Goal: Transaction & Acquisition: Download file/media

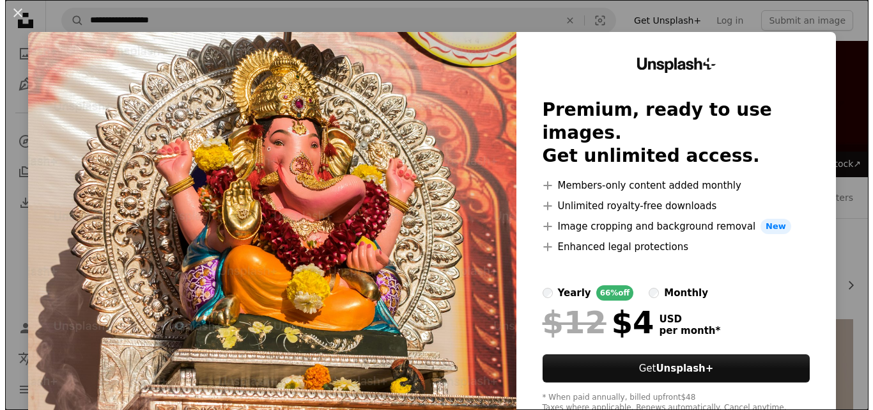
scroll to position [703, 0]
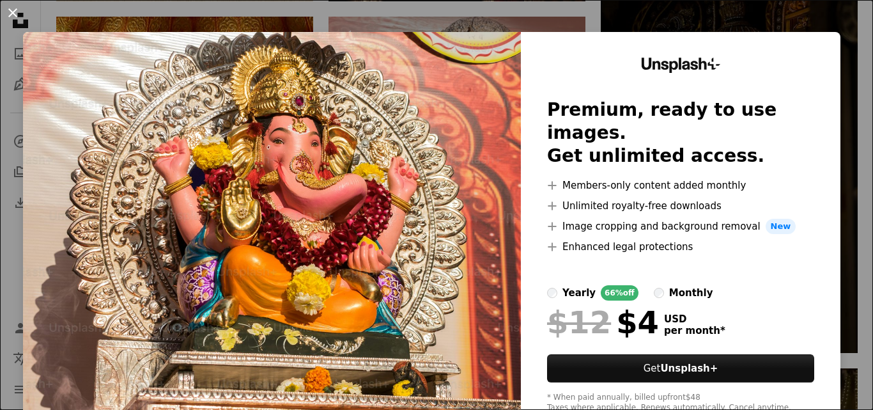
click at [11, 13] on button "An X shape" at bounding box center [12, 12] width 15 height 15
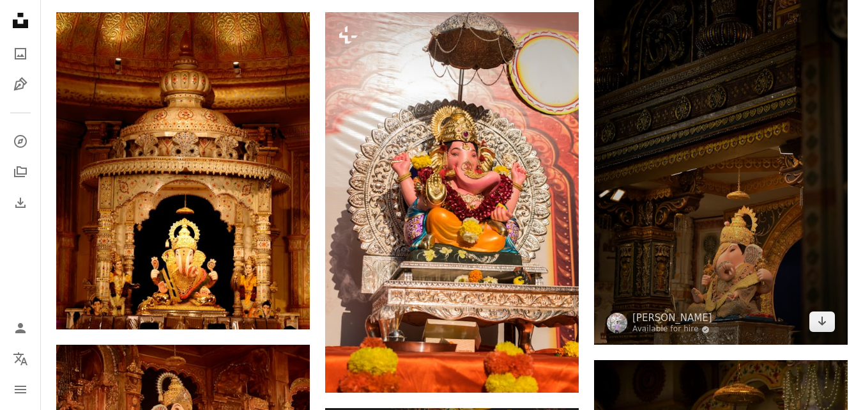
click at [716, 246] on img at bounding box center [721, 154] width 254 height 381
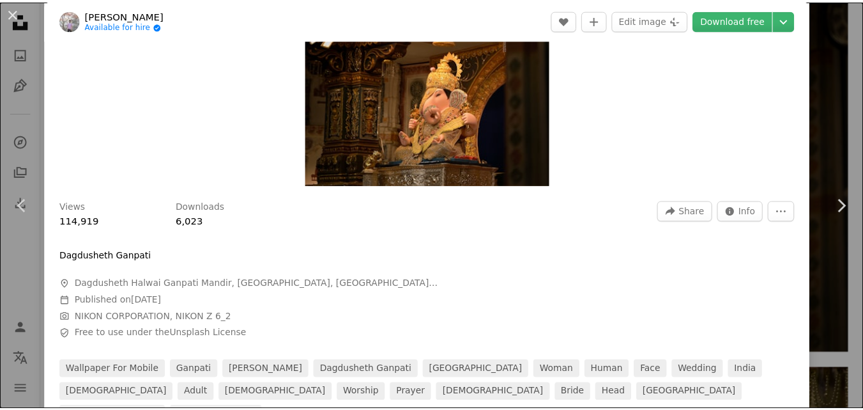
scroll to position [256, 0]
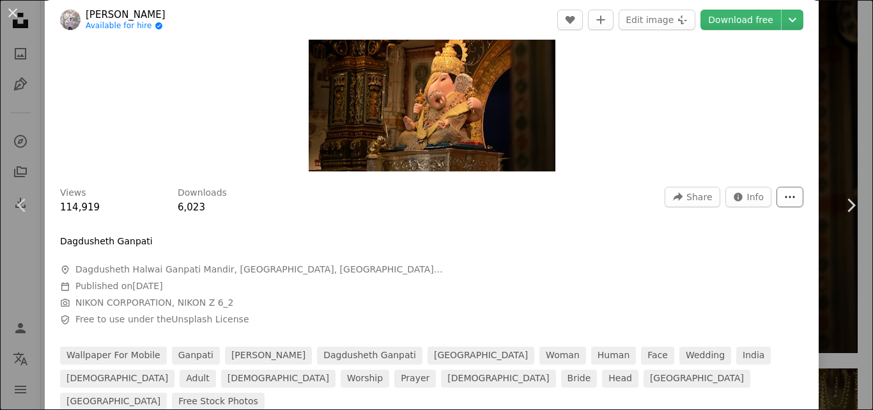
click at [784, 194] on icon "More Actions" at bounding box center [790, 197] width 12 height 12
click at [671, 287] on dialog "An X shape Chevron left Chevron right [PERSON_NAME] Available for hire A checkm…" at bounding box center [436, 205] width 873 height 410
click at [10, 11] on button "An X shape" at bounding box center [12, 12] width 15 height 15
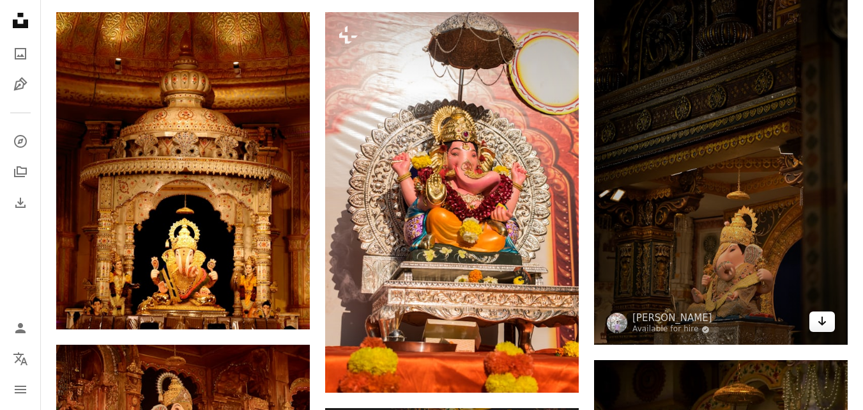
click at [814, 321] on link "Arrow pointing down" at bounding box center [823, 321] width 26 height 20
